Goal: Task Accomplishment & Management: Manage account settings

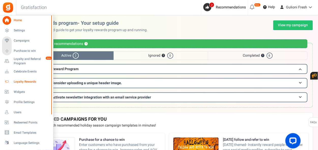
click at [26, 82] on span "Loyalty Rewards" at bounding box center [32, 81] width 36 height 4
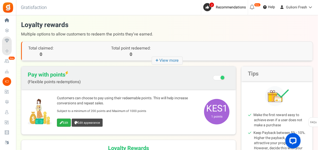
click at [64, 122] on link "Edit" at bounding box center [64, 122] width 14 height 8
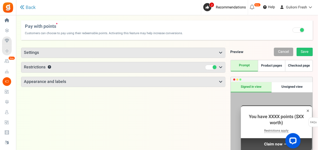
scroll to position [49, 0]
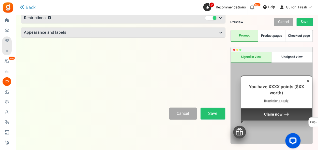
click at [181, 31] on h3 "Appearance and labels" at bounding box center [123, 33] width 204 height 10
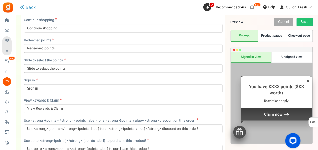
scroll to position [278, 0]
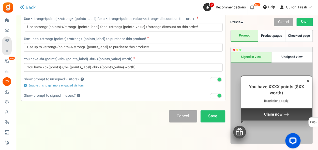
click at [219, 79] on span at bounding box center [220, 79] width 4 height 4
click at [210, 79] on input "Recommended: Turn On" at bounding box center [210, 79] width 0 height 3
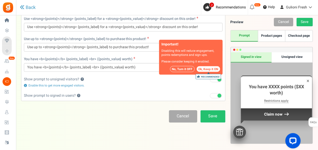
click at [185, 68] on button "No, Turn it OFF" at bounding box center [182, 69] width 25 height 6
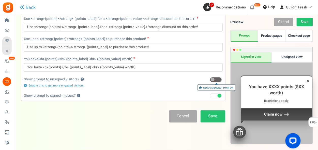
click at [217, 93] on span at bounding box center [216, 95] width 12 height 5
click at [210, 94] on input "Recommended: Turn On" at bounding box center [210, 95] width 0 height 3
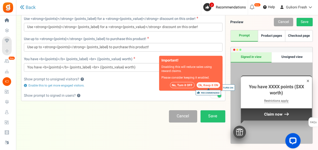
click at [181, 82] on button "No, Turn it OFF" at bounding box center [182, 85] width 25 height 6
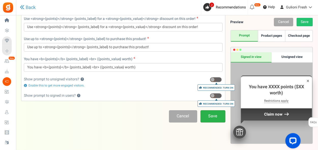
click at [216, 114] on link "Save" at bounding box center [213, 116] width 25 height 12
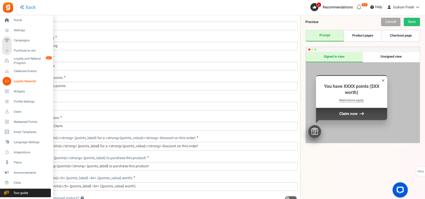
scroll to position [95, 0]
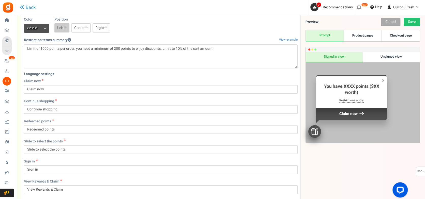
click at [0, 0] on span "Settings" at bounding box center [0, 0] width 0 height 0
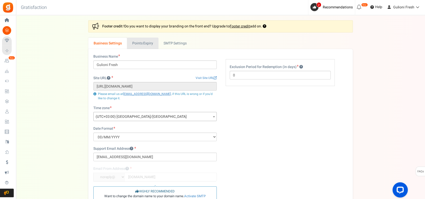
click at [151, 44] on link "Points Expiry" at bounding box center [142, 43] width 31 height 11
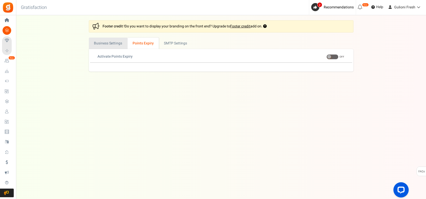
click at [114, 41] on link "Business Settings" at bounding box center [108, 43] width 39 height 11
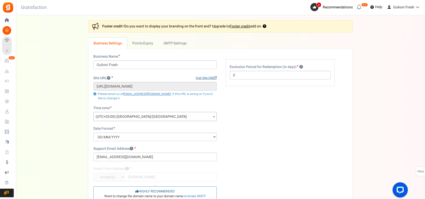
click at [208, 78] on link "Visit Site URL" at bounding box center [206, 78] width 21 height 4
click at [319, 7] on span "Gulioni Fresh" at bounding box center [403, 7] width 21 height 5
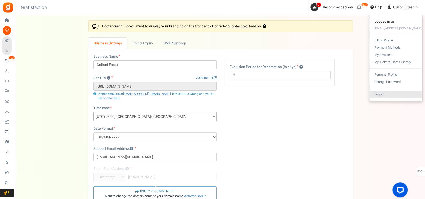
click at [319, 93] on link "Logout" at bounding box center [395, 94] width 53 height 7
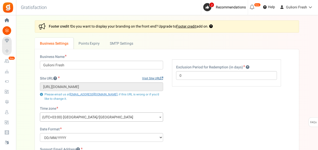
click at [150, 76] on link "Visit Site URL" at bounding box center [152, 78] width 21 height 4
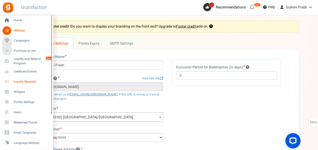
click at [21, 79] on link "Loyalty Rewards" at bounding box center [26, 81] width 49 height 9
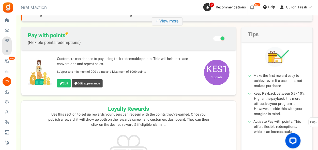
scroll to position [51, 0]
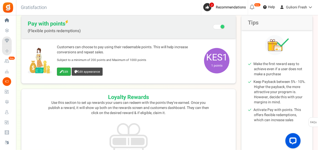
click at [58, 70] on link "Edit" at bounding box center [64, 71] width 14 height 8
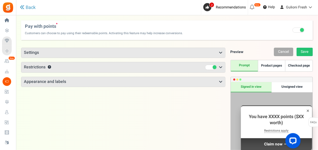
click at [102, 51] on h3 "Settings" at bounding box center [123, 53] width 204 height 10
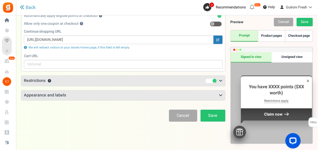
scroll to position [107, 0]
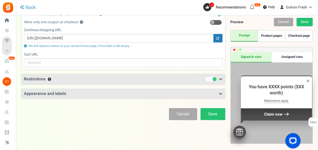
click at [99, 80] on h3 "Restrictions ?" at bounding box center [123, 79] width 204 height 10
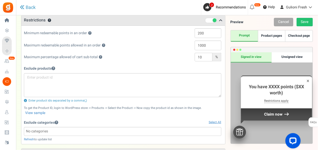
scroll to position [158, 0]
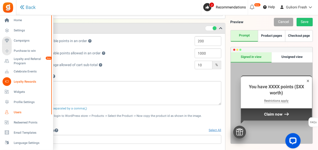
click at [15, 107] on li "Users" at bounding box center [26, 112] width 53 height 10
click at [15, 110] on span "Users" at bounding box center [32, 112] width 36 height 4
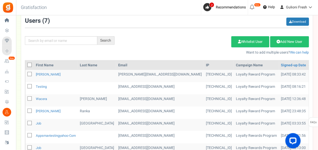
scroll to position [51, 0]
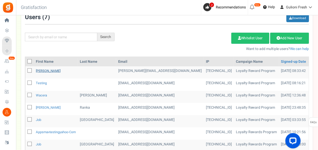
click at [42, 69] on link "[PERSON_NAME]" at bounding box center [48, 70] width 25 height 5
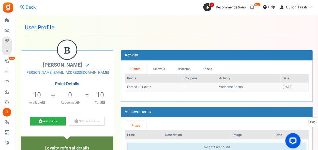
click at [53, 119] on link "Add Points" at bounding box center [48, 121] width 36 height 9
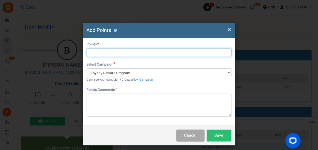
click at [112, 49] on input "text" at bounding box center [159, 52] width 145 height 9
type input "200"
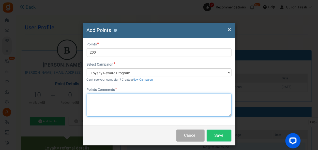
click at [110, 99] on textarea at bounding box center [159, 104] width 145 height 23
type textarea "200"
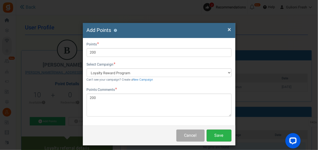
click at [211, 134] on button "Save" at bounding box center [219, 135] width 25 height 12
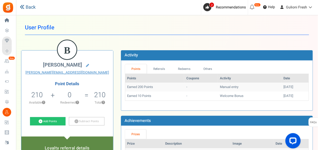
click at [27, 7] on link "Back" at bounding box center [28, 7] width 16 height 7
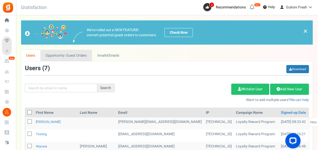
click at [85, 56] on link "Opportunity: Guest Orders" at bounding box center [66, 55] width 52 height 11
